Goal: Browse casually

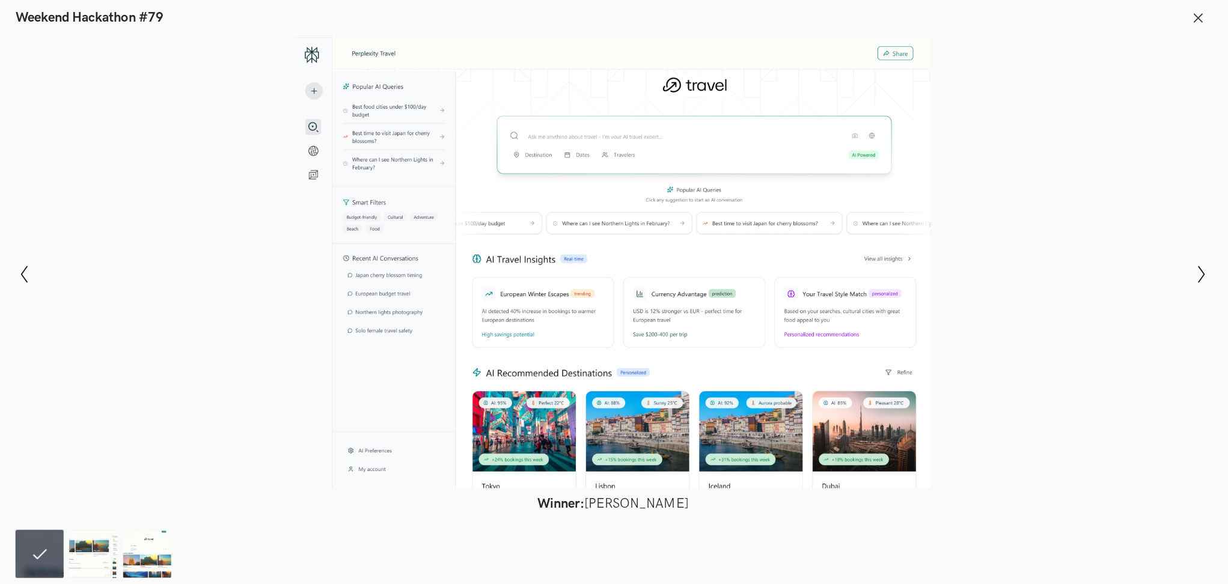
scroll to position [606, 0]
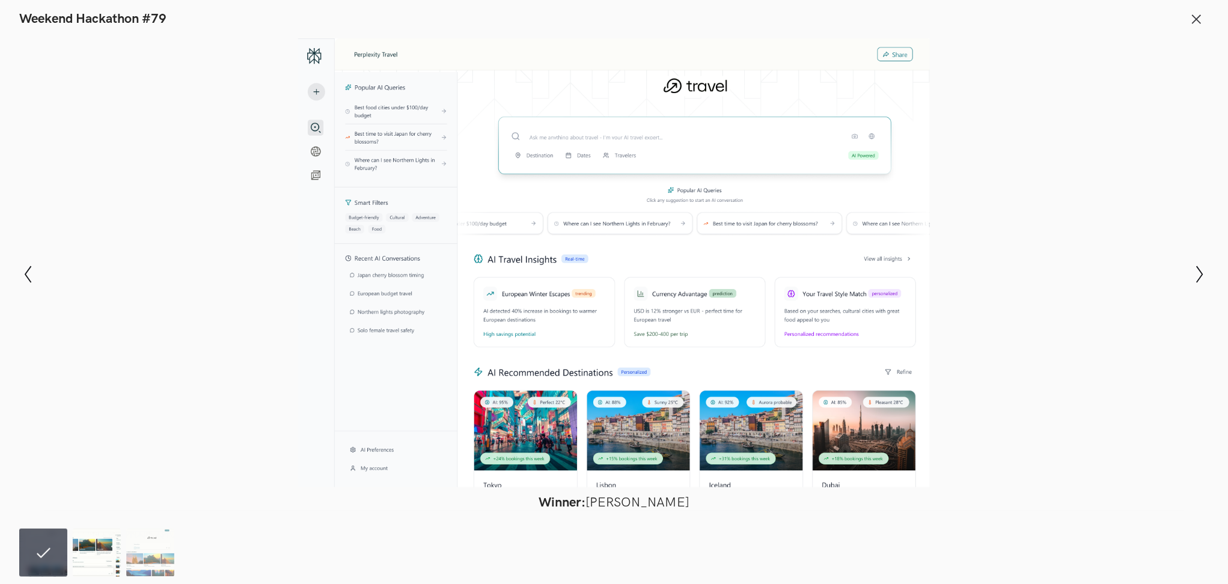
click at [101, 560] on img at bounding box center [97, 553] width 48 height 48
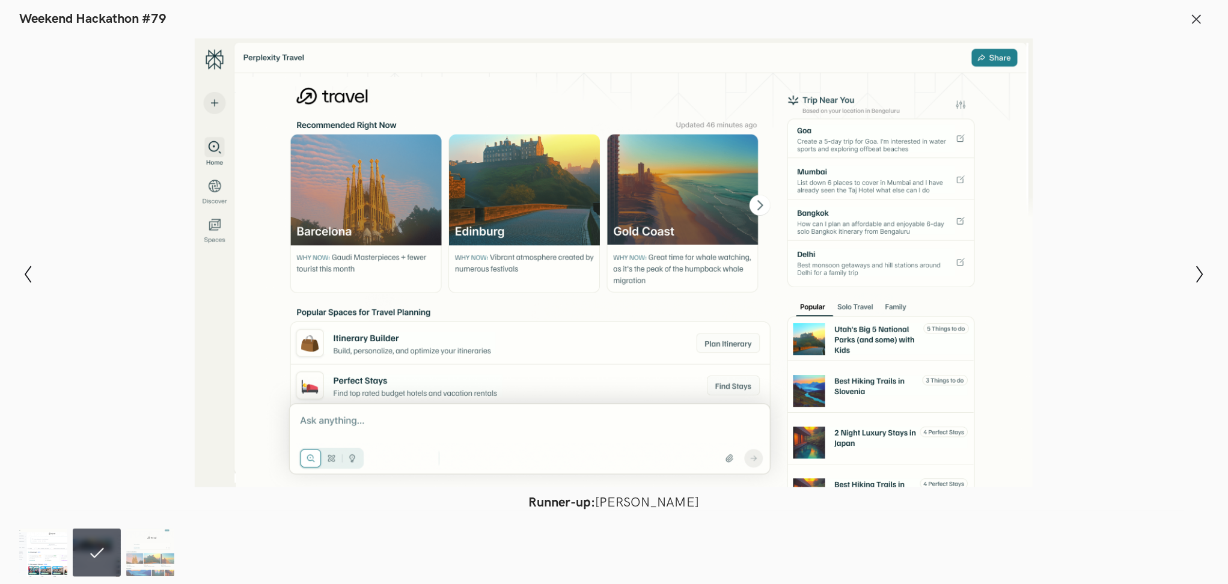
click at [45, 539] on img at bounding box center [43, 553] width 48 height 48
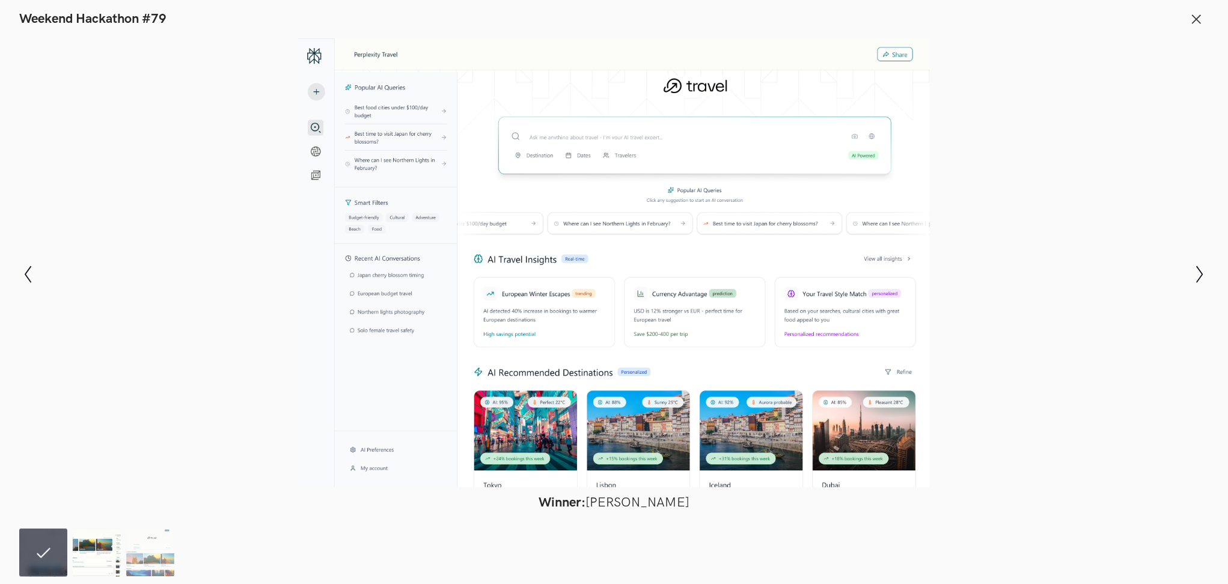
click at [90, 539] on img at bounding box center [97, 553] width 48 height 48
